Goal: Information Seeking & Learning: Find specific fact

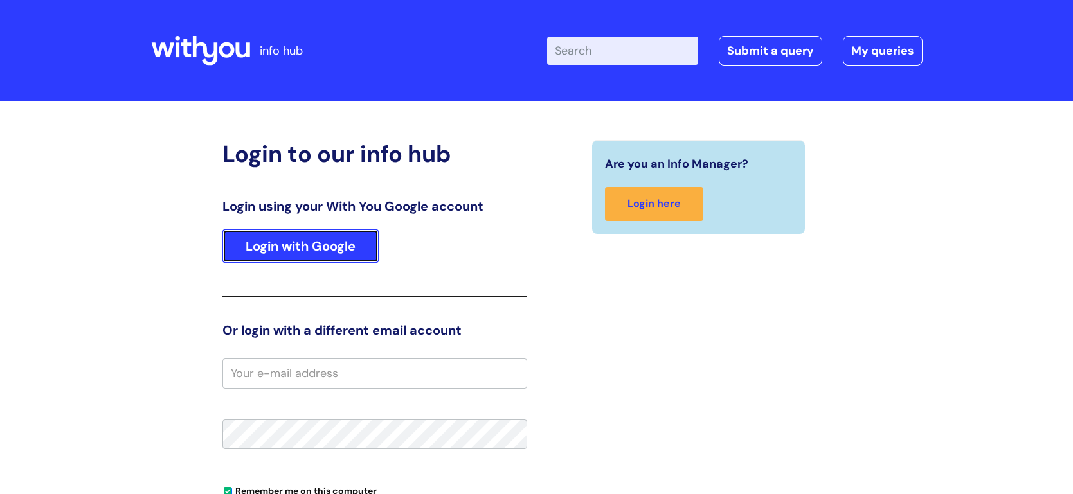
click at [311, 238] on link "Login with Google" at bounding box center [300, 246] width 156 height 33
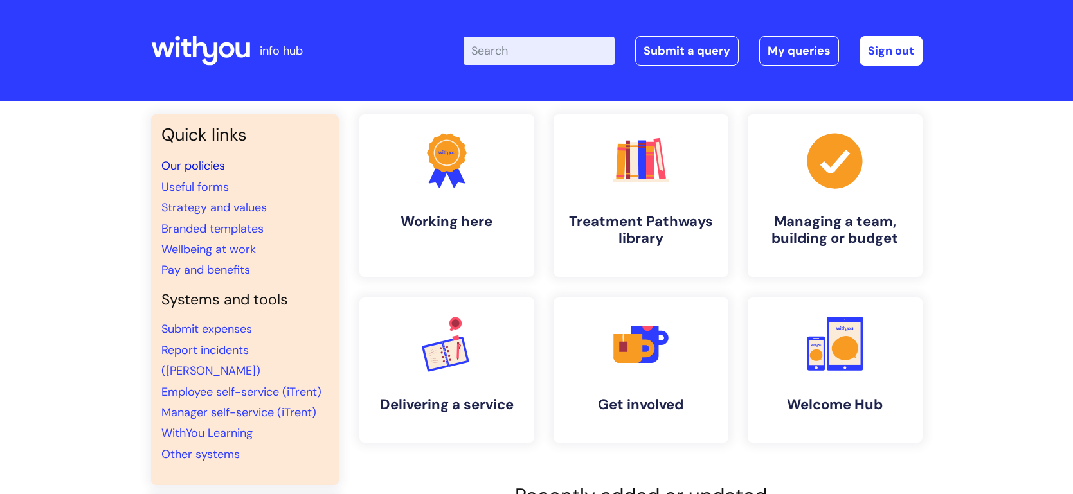
click at [208, 166] on link "Our policies" at bounding box center [193, 165] width 64 height 15
click at [226, 248] on link "Wellbeing at work" at bounding box center [208, 249] width 95 height 15
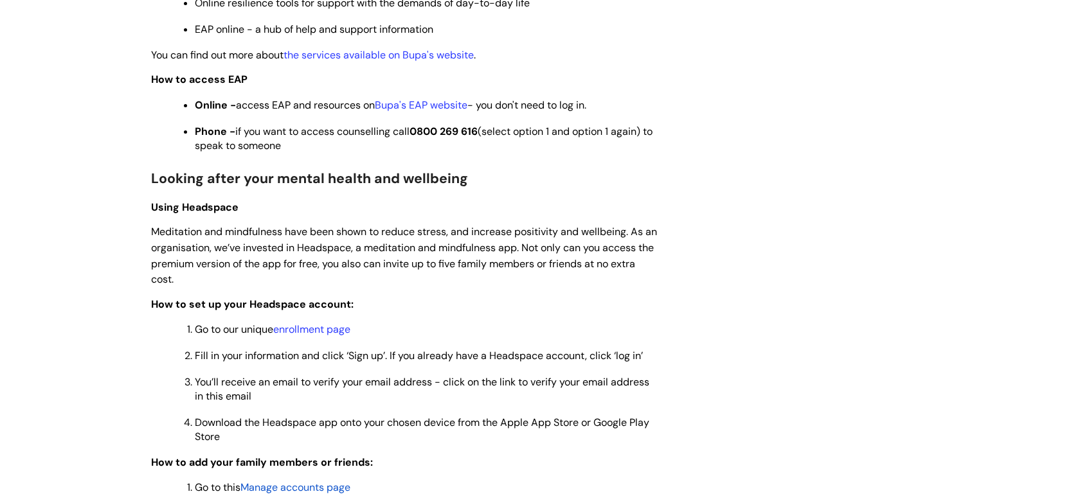
scroll to position [1009, 0]
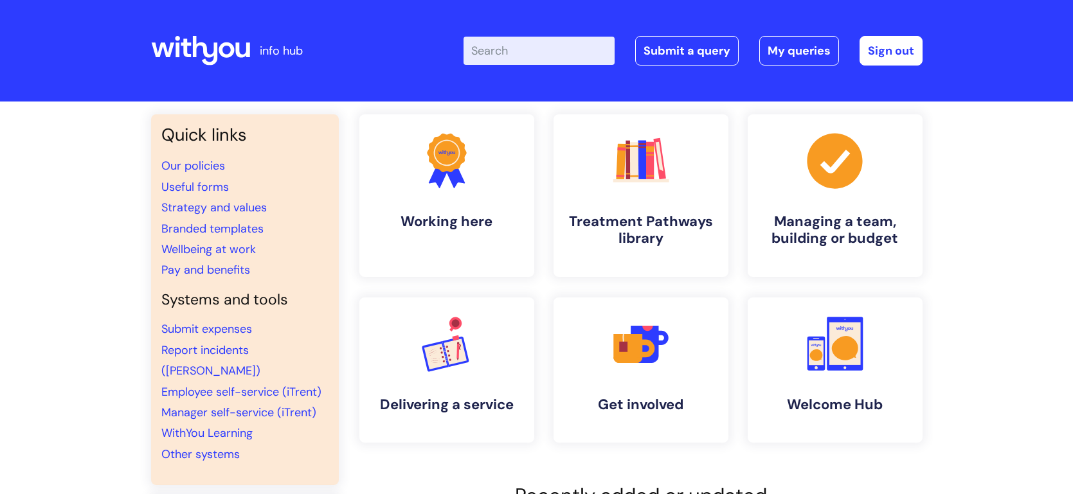
click at [489, 53] on input "Enter your search term here..." at bounding box center [539, 51] width 151 height 28
click at [513, 41] on input "Enter your search term here..." at bounding box center [539, 51] width 151 height 28
type input "complaints"
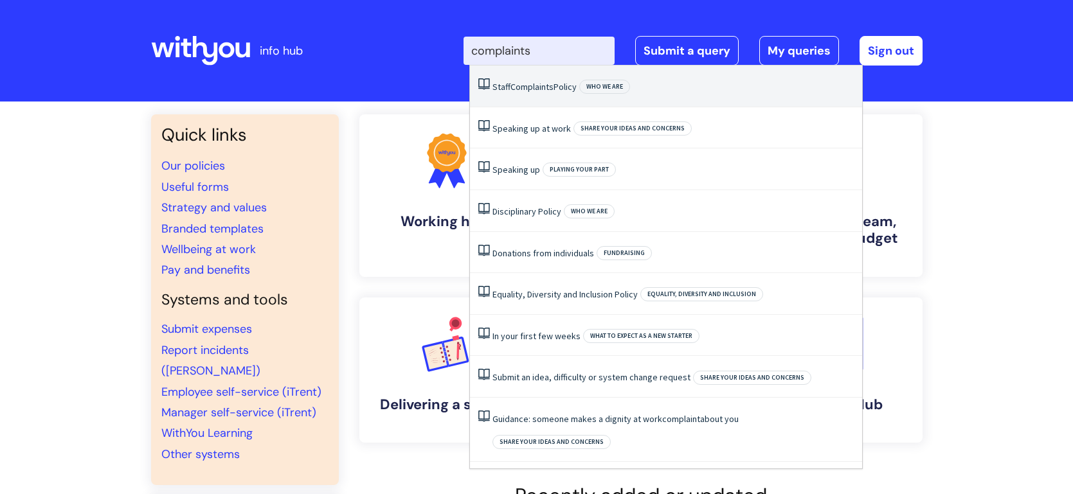
click at [539, 86] on span "Complaints" at bounding box center [531, 87] width 43 height 12
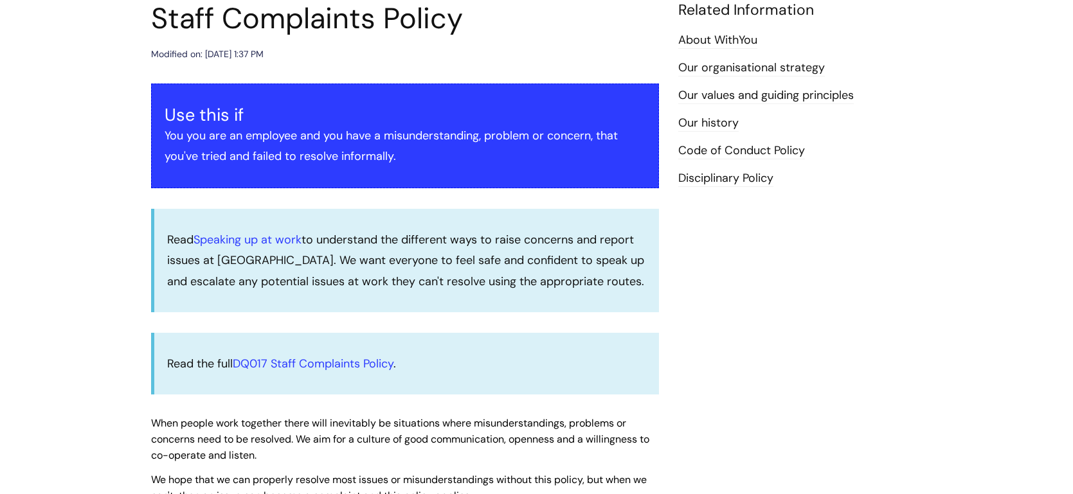
scroll to position [159, 0]
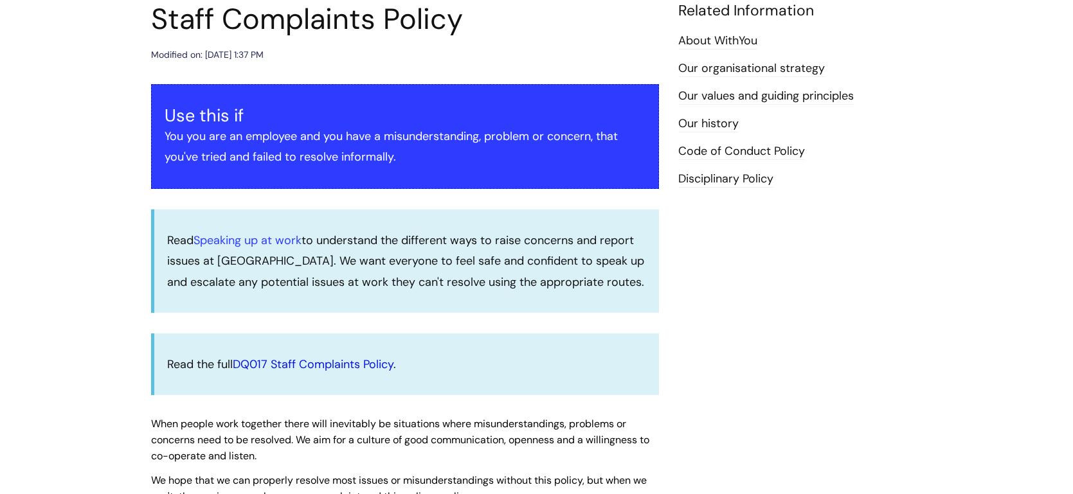
click at [333, 362] on link "DQ017 Staff Complaints Policy" at bounding box center [313, 364] width 161 height 15
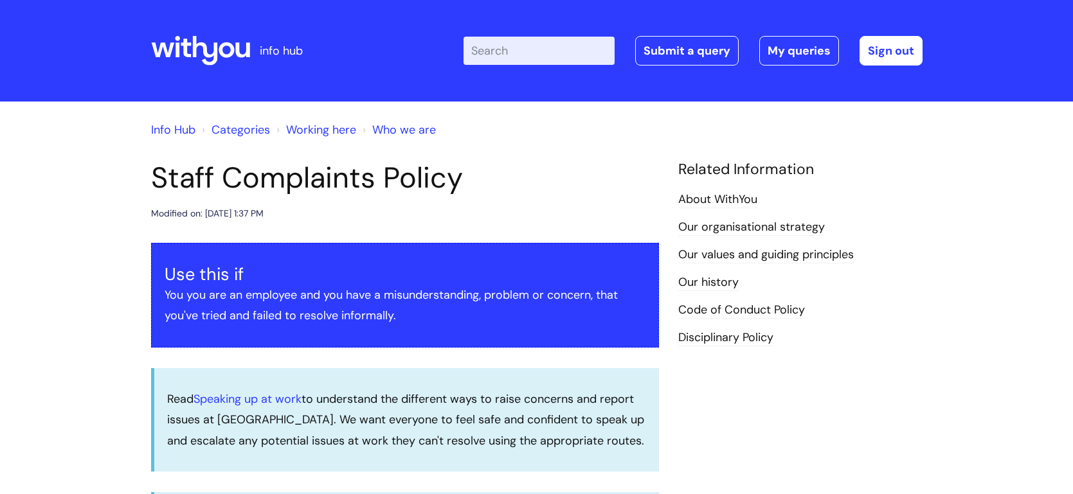
click at [489, 49] on input "Enter your search term here..." at bounding box center [539, 51] width 151 height 28
paste input "disciplinary policy."
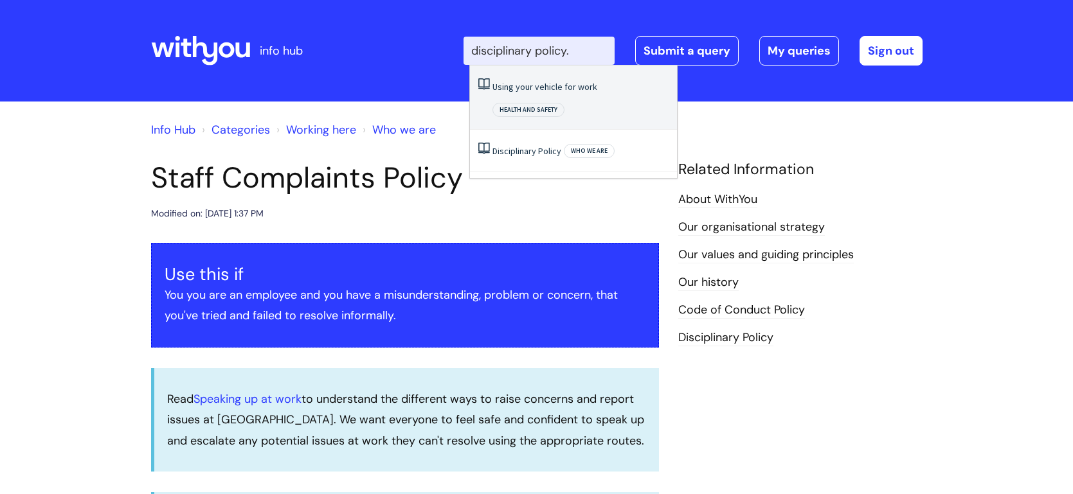
type input "disciplinary policy"
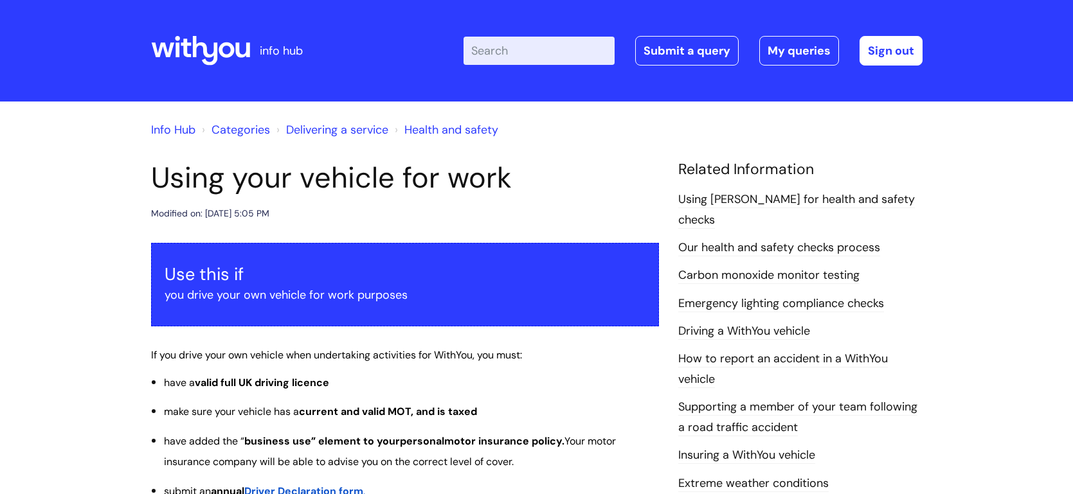
click at [523, 50] on input "Enter your search term here..." at bounding box center [539, 51] width 151 height 28
paste input "disciplinary policy."
type input "disciplinary policy."
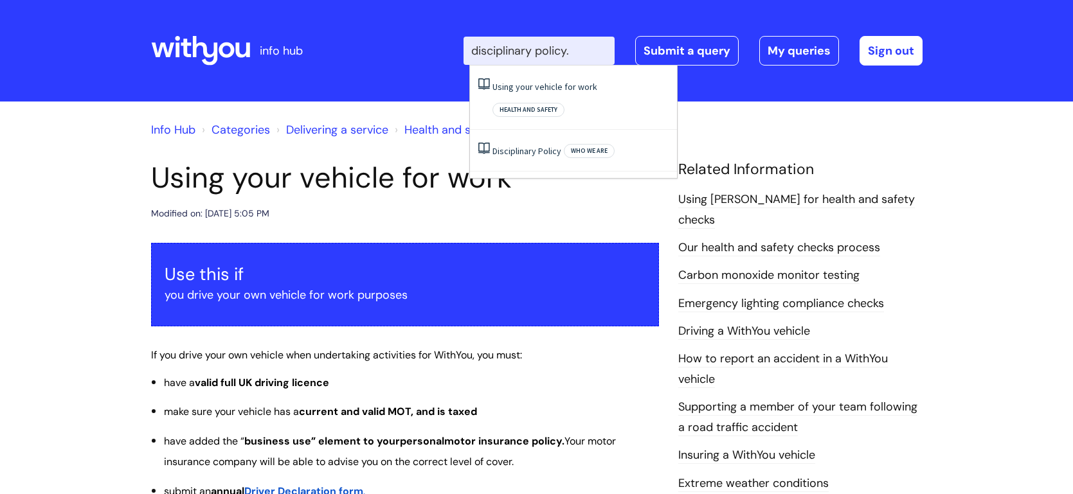
click at [590, 43] on input "disciplinary policy." at bounding box center [539, 51] width 151 height 28
click at [541, 145] on span "Policy" at bounding box center [549, 151] width 23 height 12
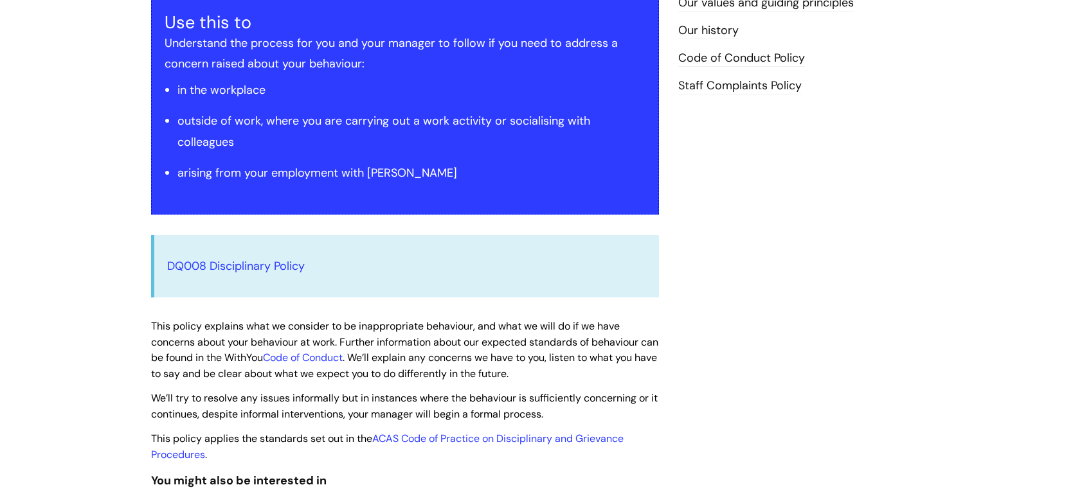
scroll to position [244, 0]
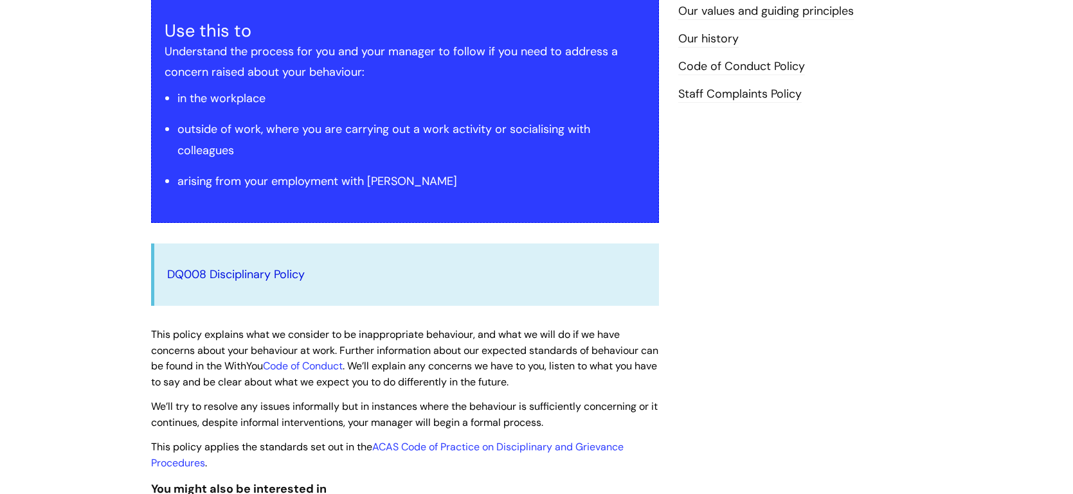
click at [250, 273] on link "DQ008 Disciplinary Policy" at bounding box center [236, 274] width 138 height 15
